Goal: Task Accomplishment & Management: Use online tool/utility

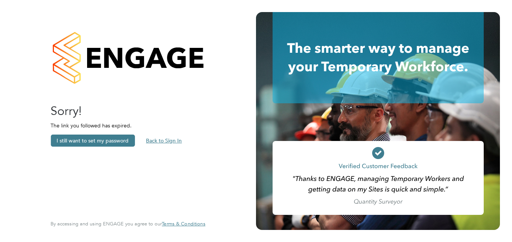
click at [164, 138] on button "Back to Sign In" at bounding box center [164, 140] width 48 height 12
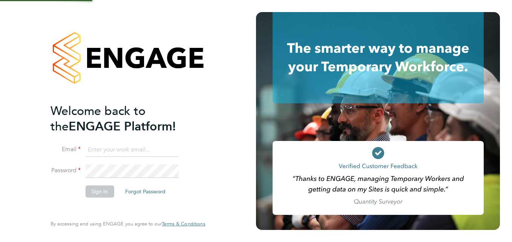
type input "[PERSON_NAME][EMAIL_ADDRESS][DOMAIN_NAME]"
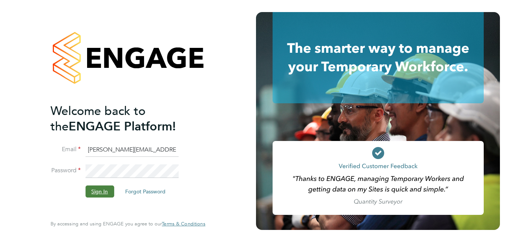
click at [103, 191] on button "Sign In" at bounding box center [99, 191] width 29 height 12
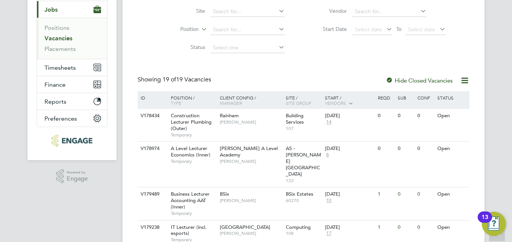
scroll to position [75, 0]
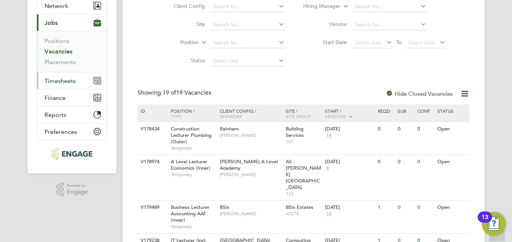
click at [66, 81] on span "Timesheets" at bounding box center [59, 80] width 31 height 7
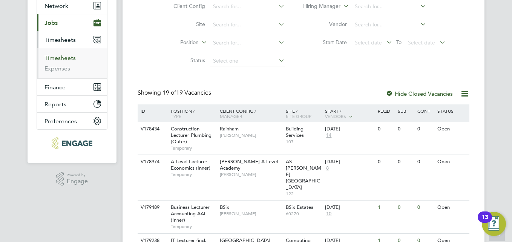
click at [62, 60] on link "Timesheets" at bounding box center [59, 57] width 31 height 7
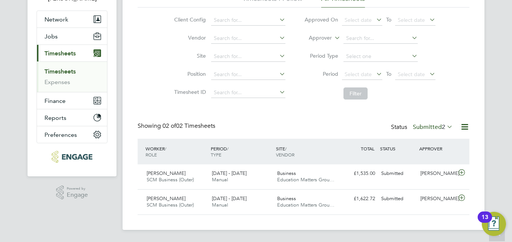
scroll to position [24, 0]
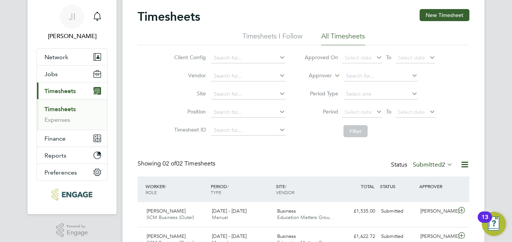
click at [445, 162] on icon at bounding box center [445, 164] width 0 height 11
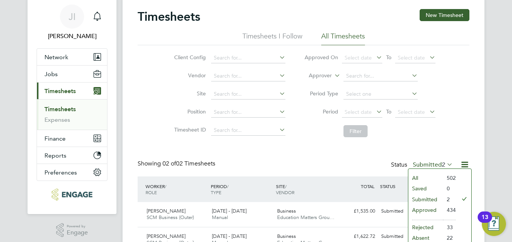
click at [419, 177] on li "All" at bounding box center [425, 178] width 35 height 11
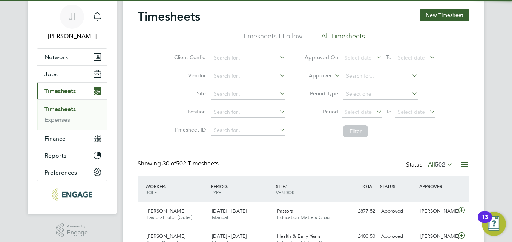
scroll to position [0, 0]
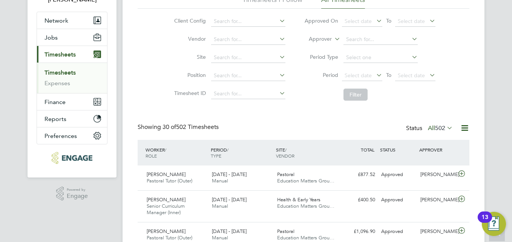
click at [445, 125] on icon at bounding box center [445, 127] width 0 height 11
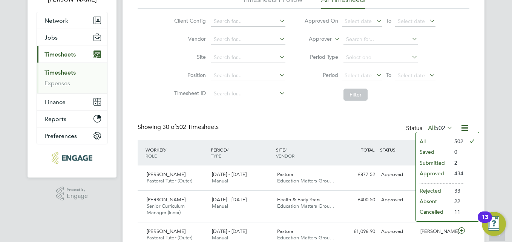
click at [431, 159] on li "Submitted" at bounding box center [432, 162] width 35 height 11
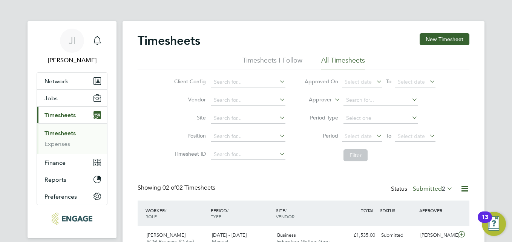
scroll to position [62, 0]
